Goal: Find specific page/section: Find specific page/section

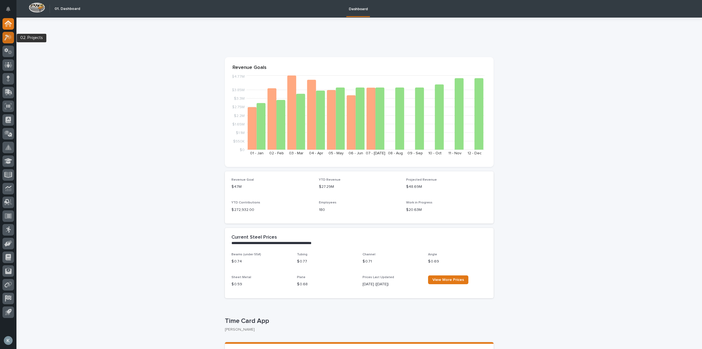
click at [8, 40] on icon at bounding box center [8, 37] width 8 height 6
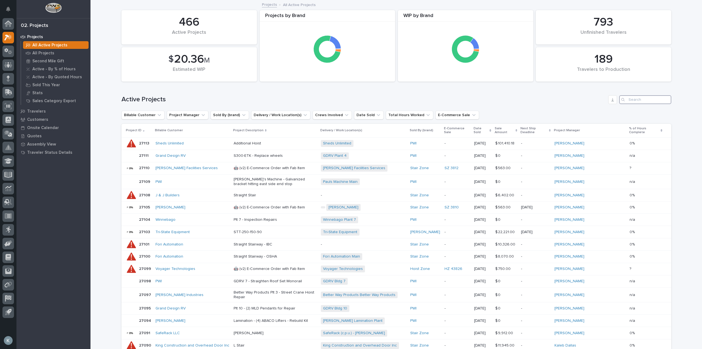
click at [640, 102] on input "Search" at bounding box center [645, 99] width 52 height 9
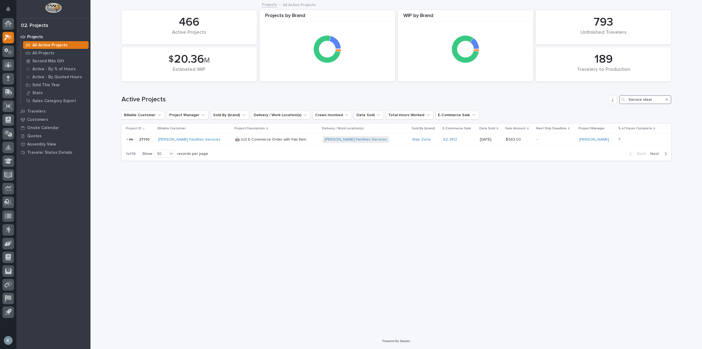
type input "Service steel"
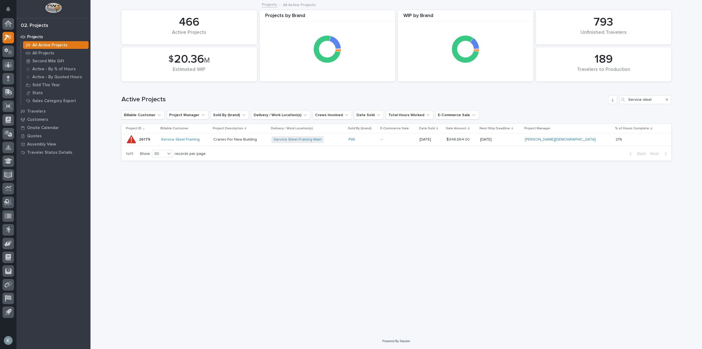
click at [267, 142] on div "Cranes For New Building" at bounding box center [240, 139] width 54 height 9
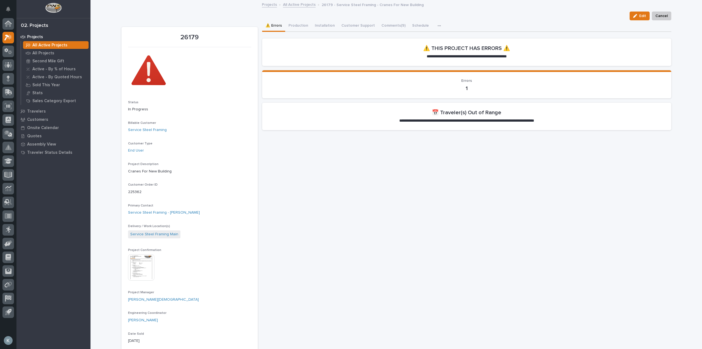
click at [300, 22] on button "Production" at bounding box center [298, 26] width 26 height 12
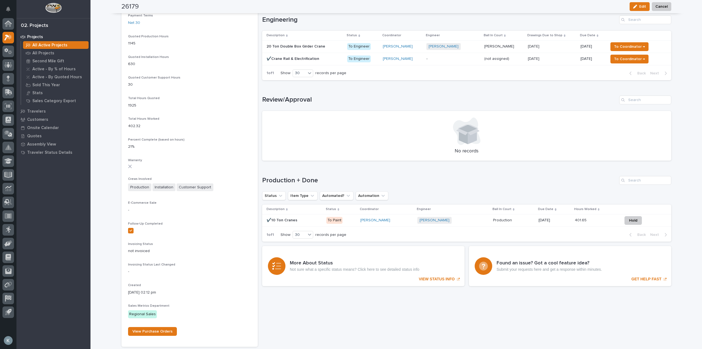
scroll to position [384, 0]
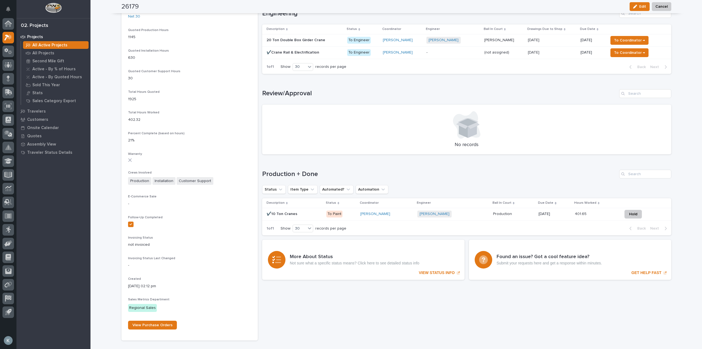
click at [303, 213] on p at bounding box center [294, 213] width 55 height 5
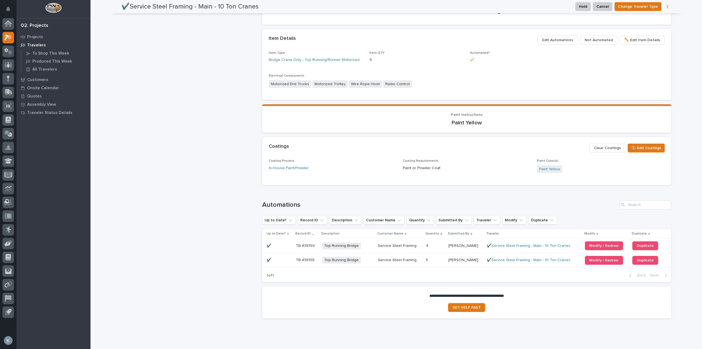
scroll to position [321, 0]
